Goal: Information Seeking & Learning: Learn about a topic

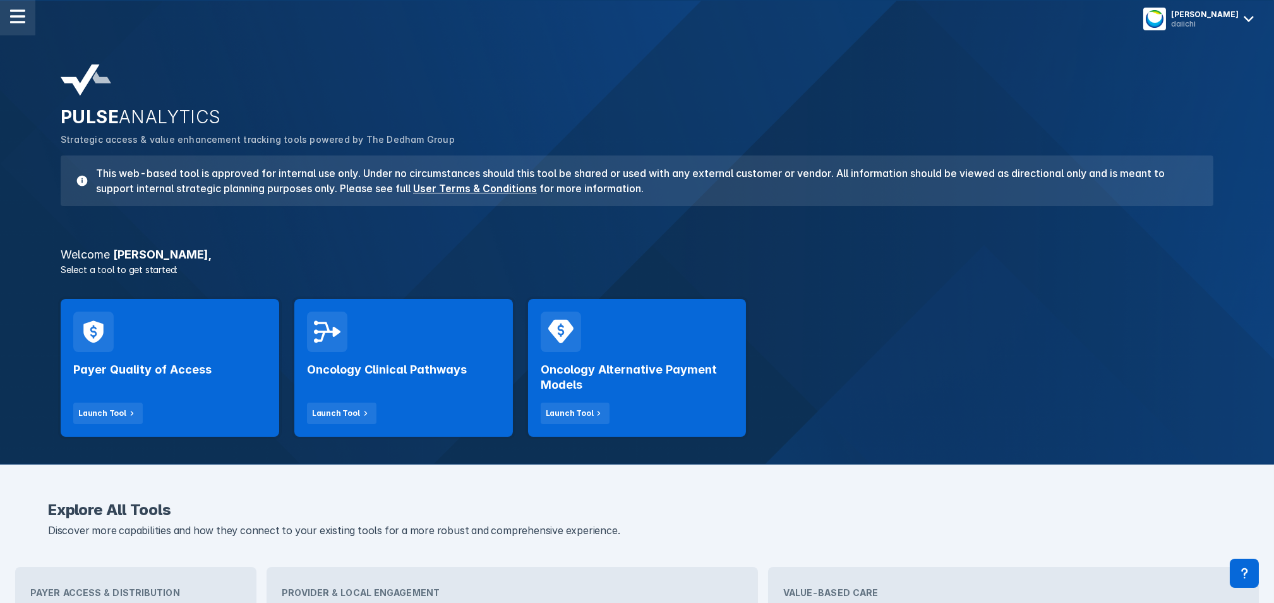
click at [16, 22] on img at bounding box center [17, 16] width 15 height 15
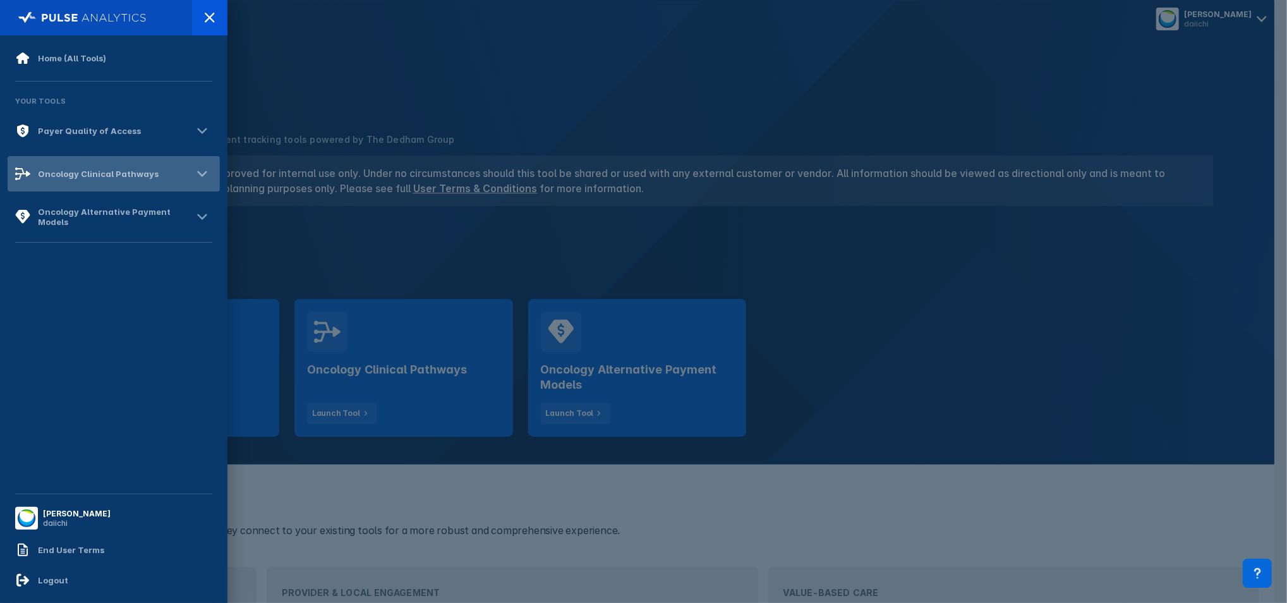
click at [65, 172] on div "Oncology Clinical Pathways" at bounding box center [98, 174] width 121 height 10
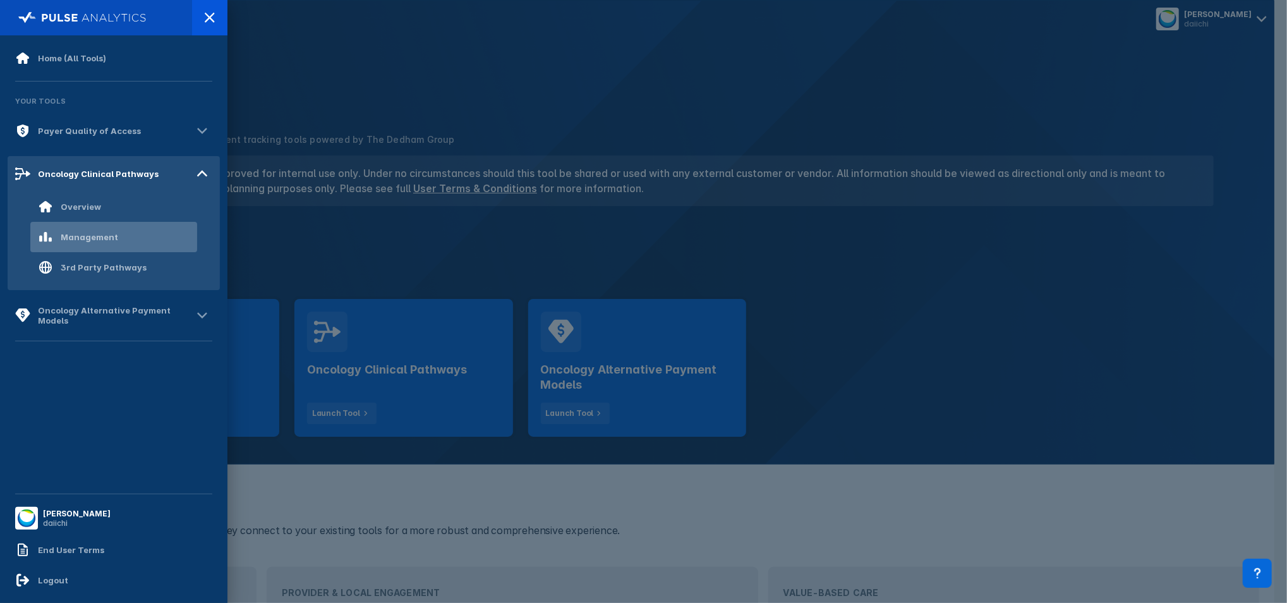
click at [88, 227] on div "Management" at bounding box center [113, 237] width 167 height 30
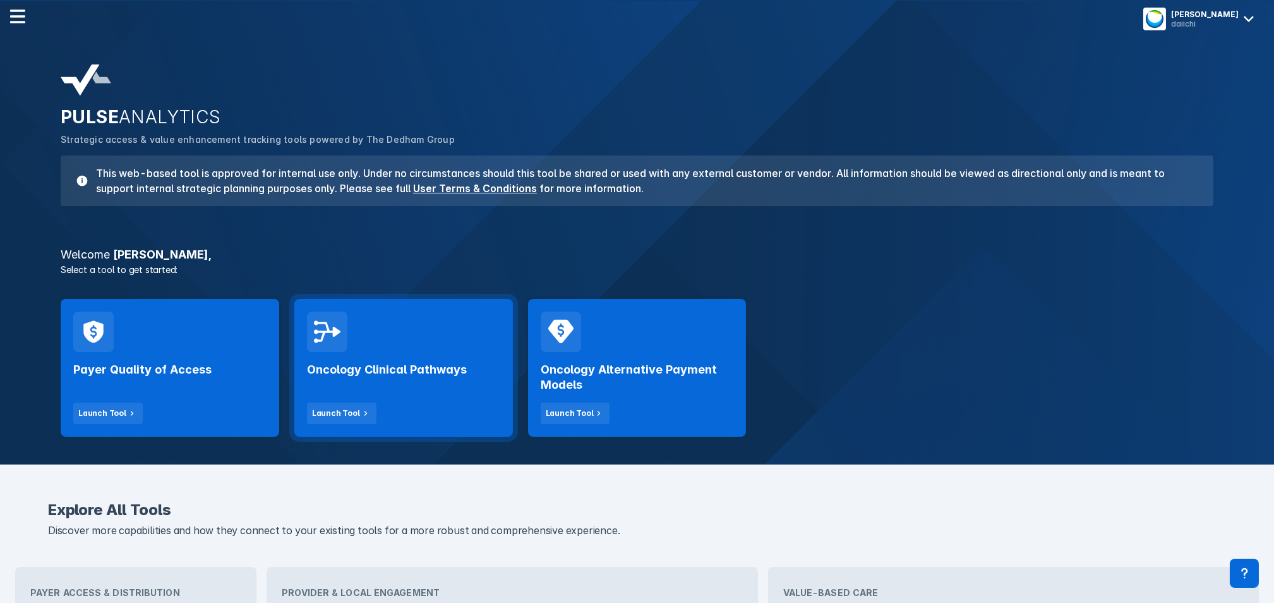
click at [430, 360] on div "Oncology Clinical Pathways Launch Tool" at bounding box center [403, 388] width 193 height 72
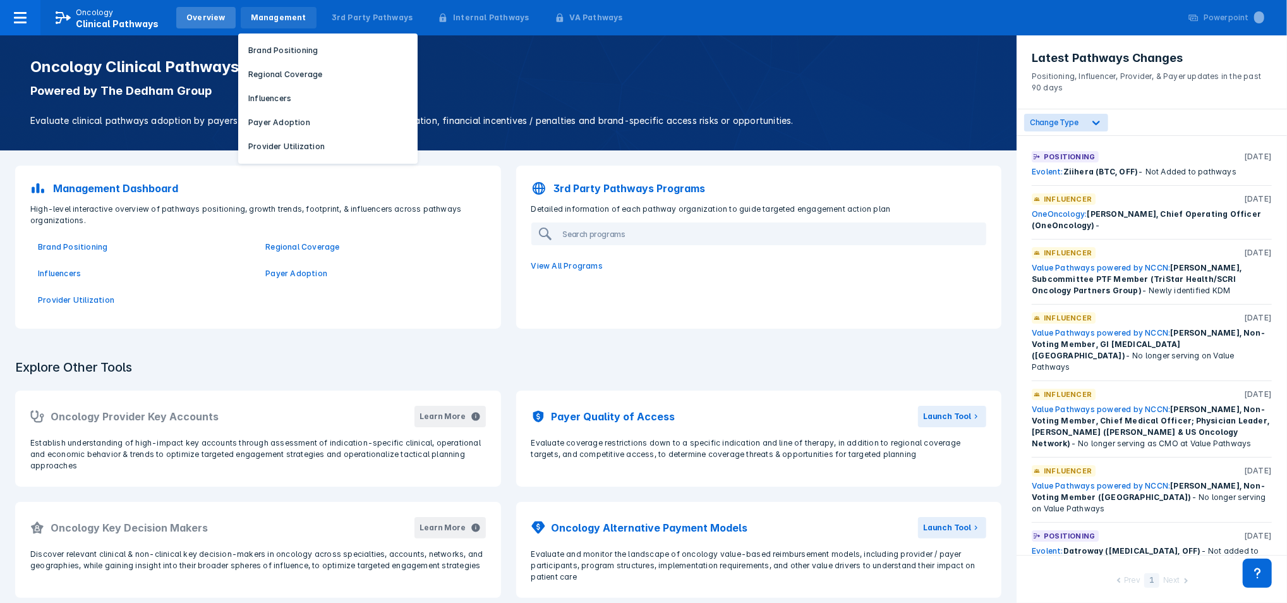
click at [260, 16] on div "Management" at bounding box center [279, 17] width 56 height 11
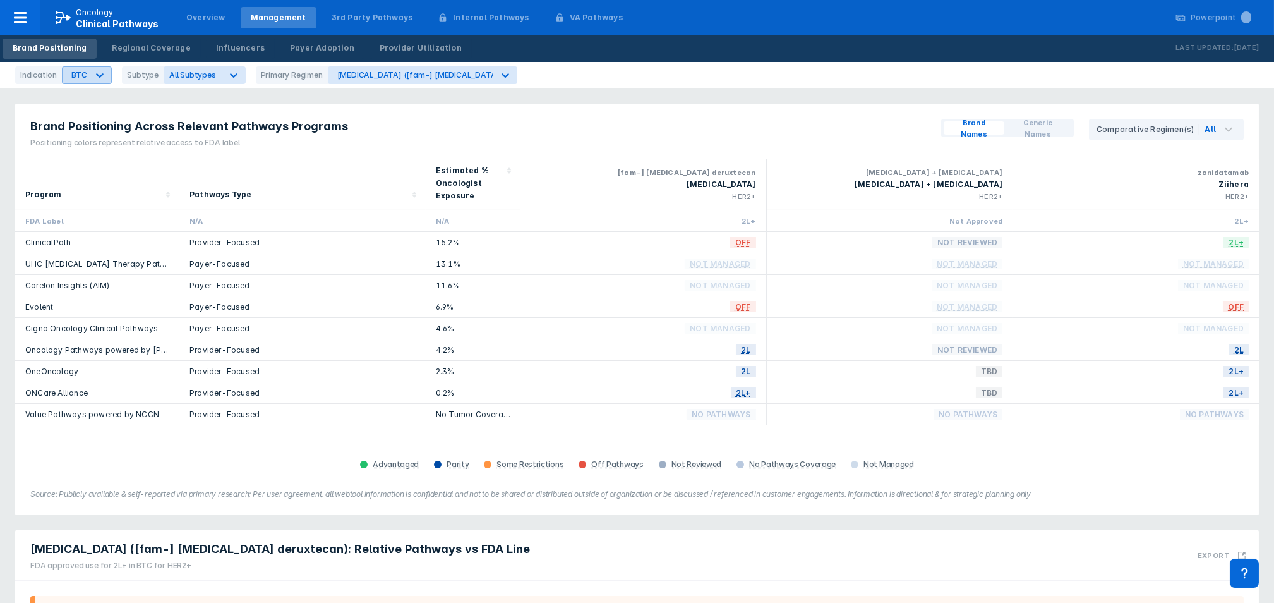
click at [93, 78] on icon at bounding box center [99, 75] width 13 height 13
click at [104, 224] on div "Gastric" at bounding box center [100, 226] width 71 height 25
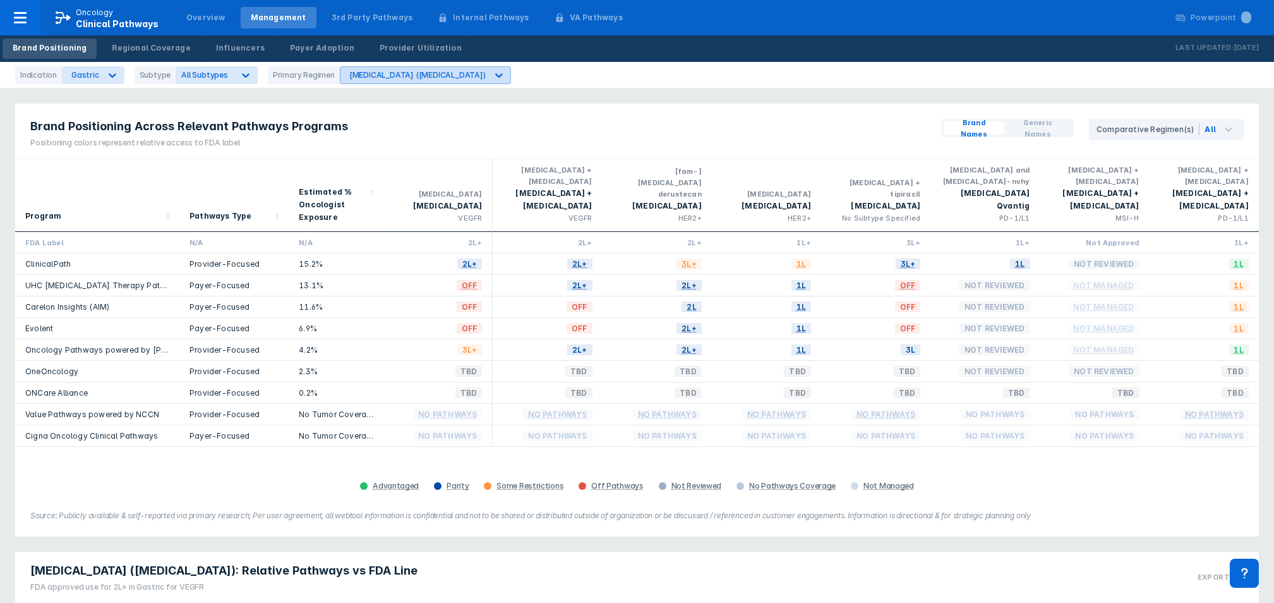
click at [356, 75] on div "[MEDICAL_DATA] ([MEDICAL_DATA])" at bounding box center [417, 74] width 136 height 9
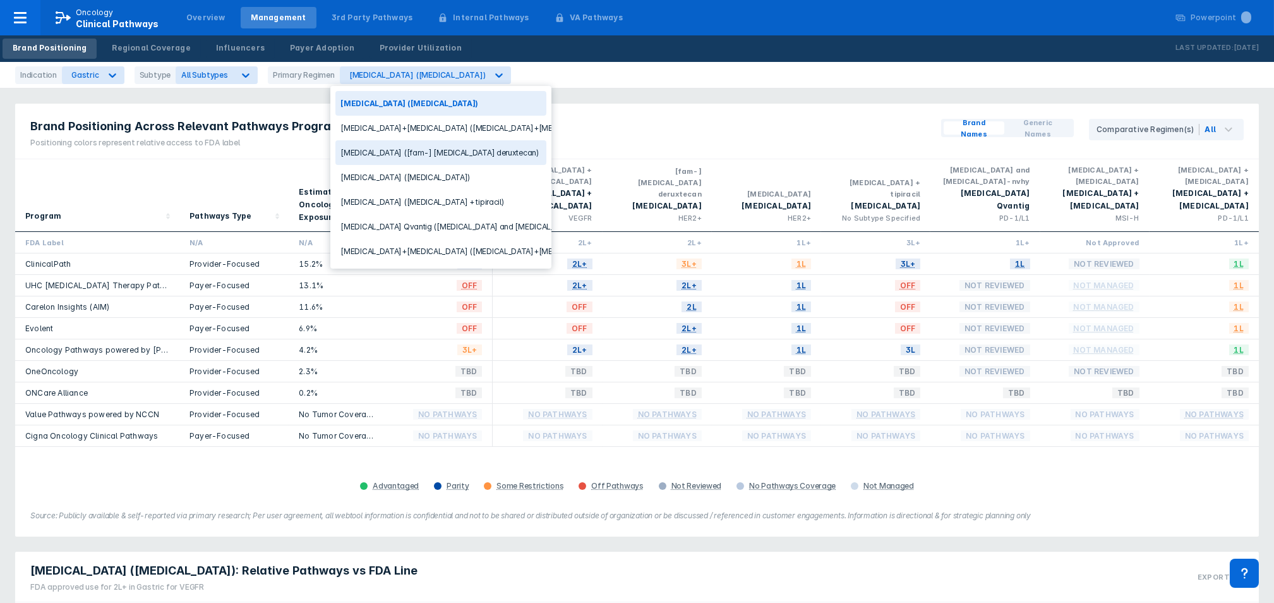
click at [390, 157] on div "[MEDICAL_DATA] ([fam-] [MEDICAL_DATA] deruxtecan)" at bounding box center [440, 152] width 211 height 25
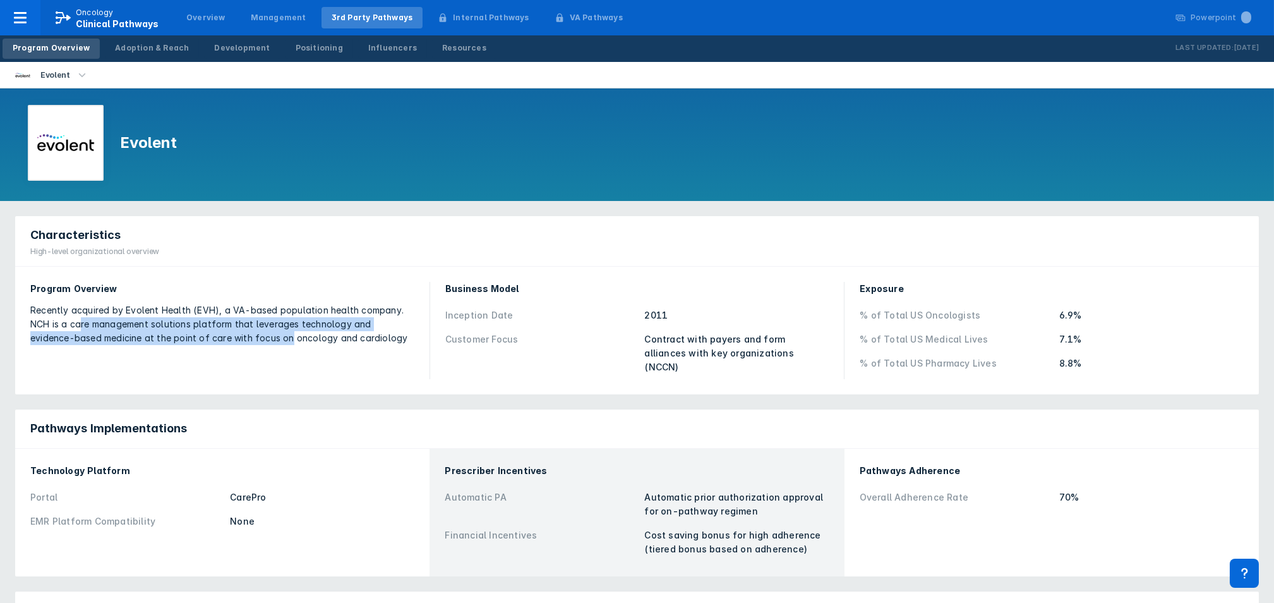
drag, startPoint x: 81, startPoint y: 325, endPoint x: 240, endPoint y: 335, distance: 158.9
click at [240, 335] on div "Recently acquired by Evolent Health (EVH), a VA-based population health company…" at bounding box center [222, 324] width 384 height 42
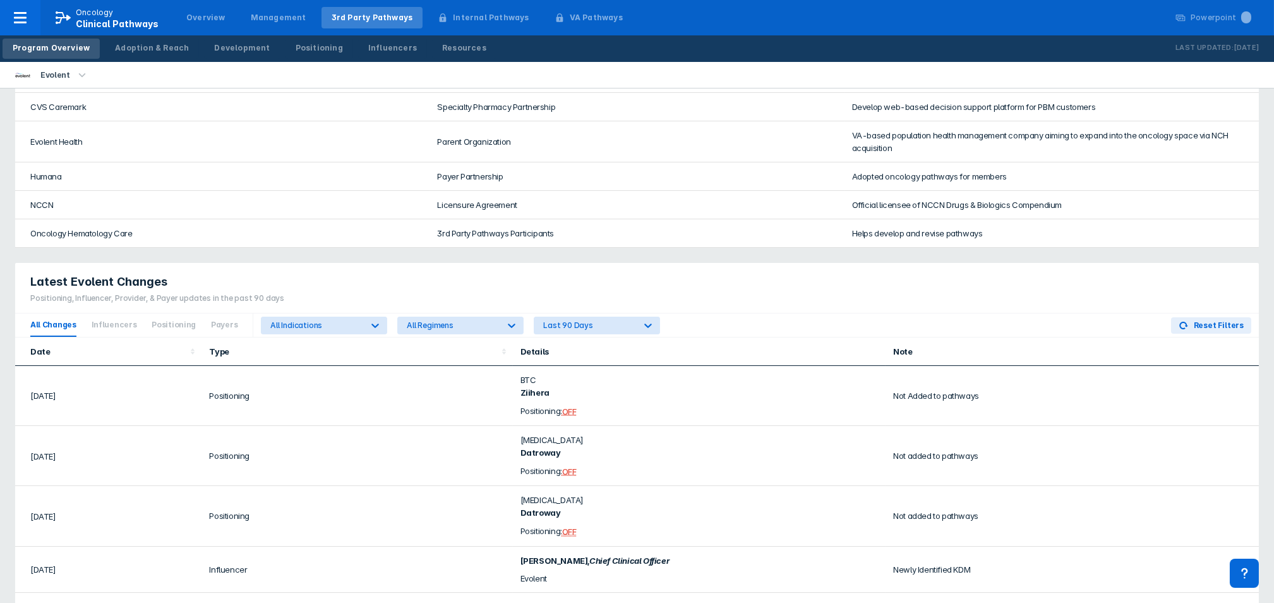
scroll to position [632, 0]
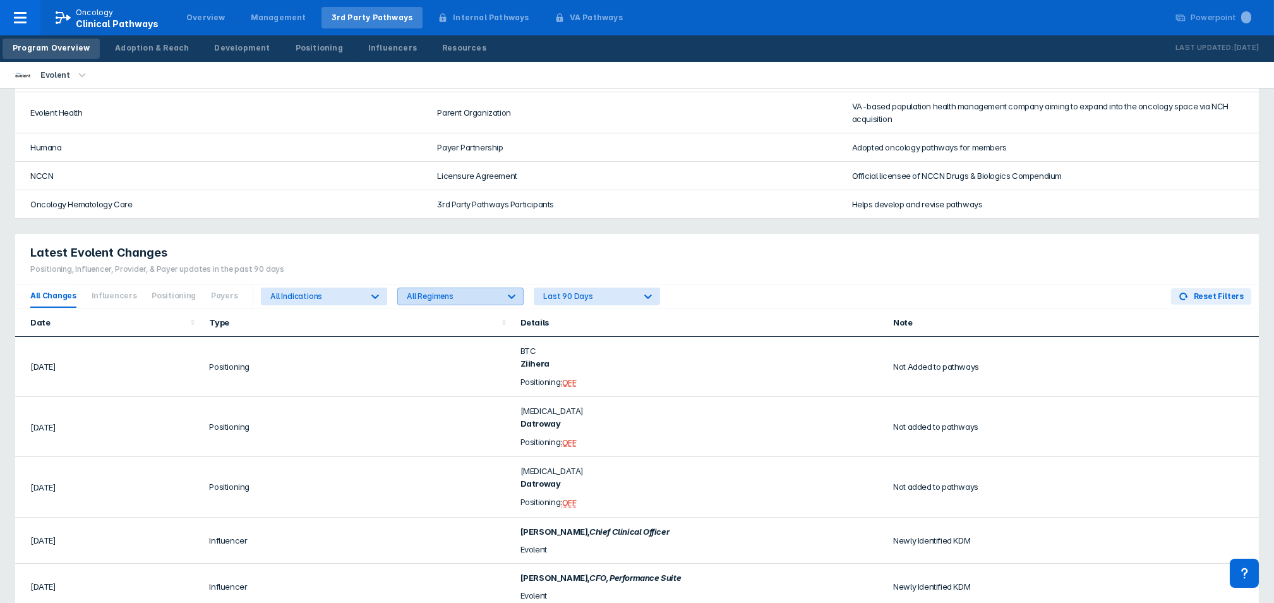
click at [433, 288] on div "All Regimens" at bounding box center [449, 296] width 102 height 16
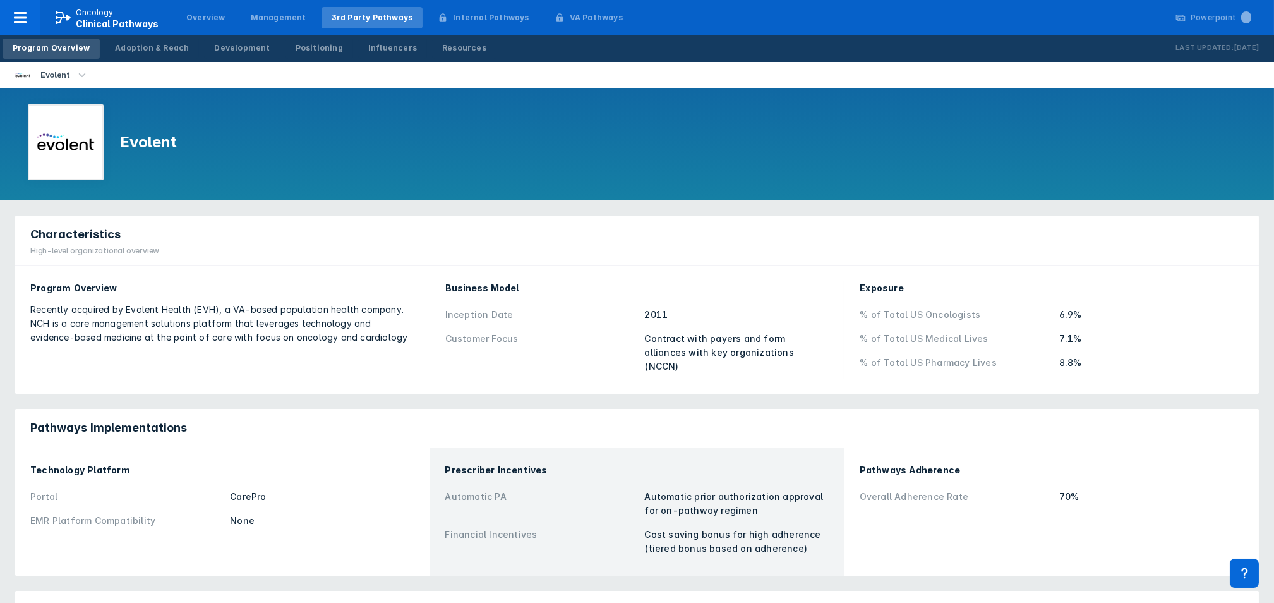
scroll to position [0, 0]
